Goal: Information Seeking & Learning: Learn about a topic

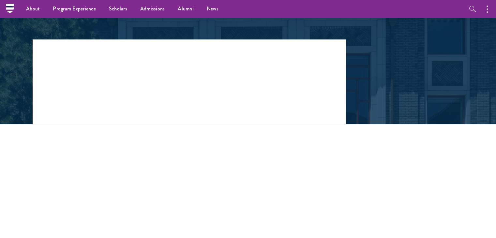
scroll to position [78, 0]
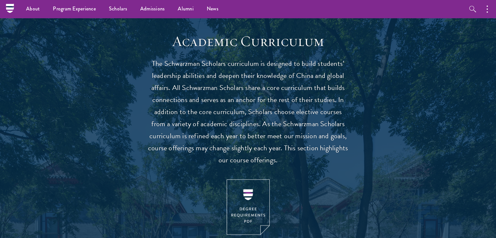
scroll to position [554, 0]
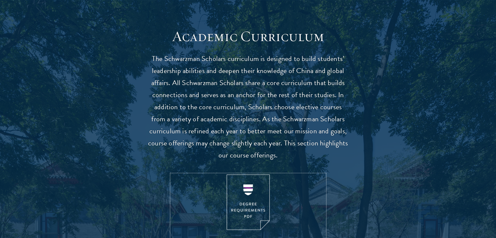
click at [250, 193] on img at bounding box center [248, 202] width 43 height 56
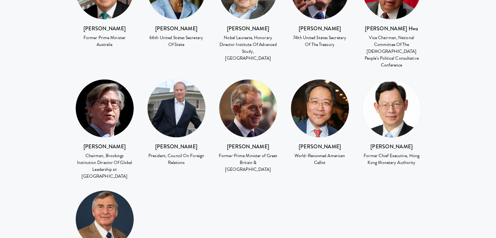
scroll to position [1009, 0]
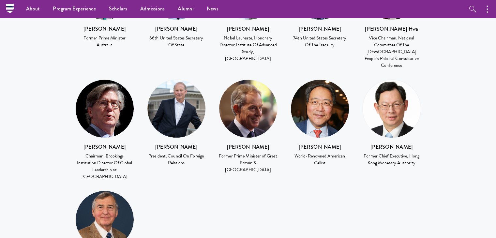
click at [322, 95] on img at bounding box center [320, 109] width 58 height 58
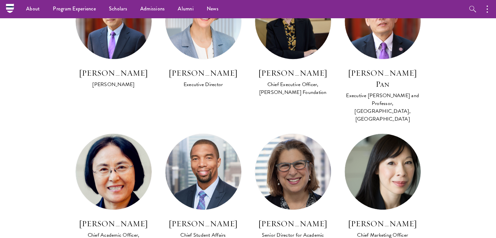
scroll to position [0, 0]
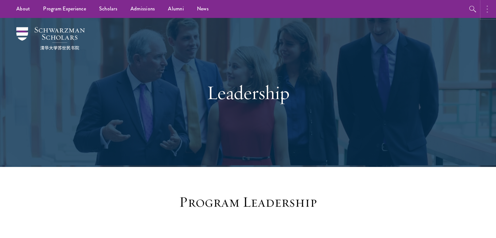
click at [493, 14] on button "button" at bounding box center [489, 9] width 14 height 18
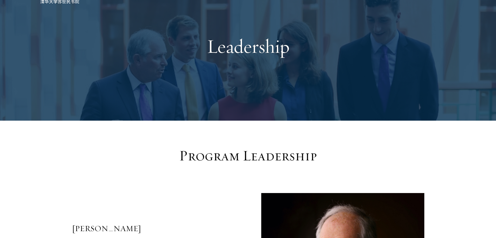
scroll to position [47, 0]
